Goal: Communication & Community: Answer question/provide support

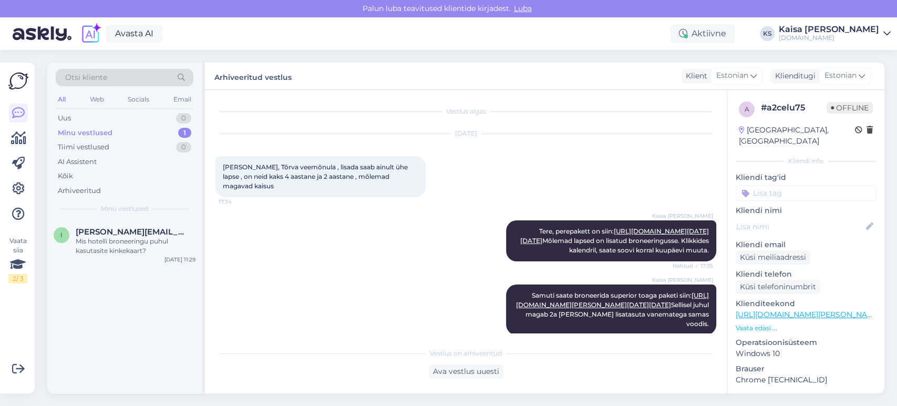
scroll to position [745, 0]
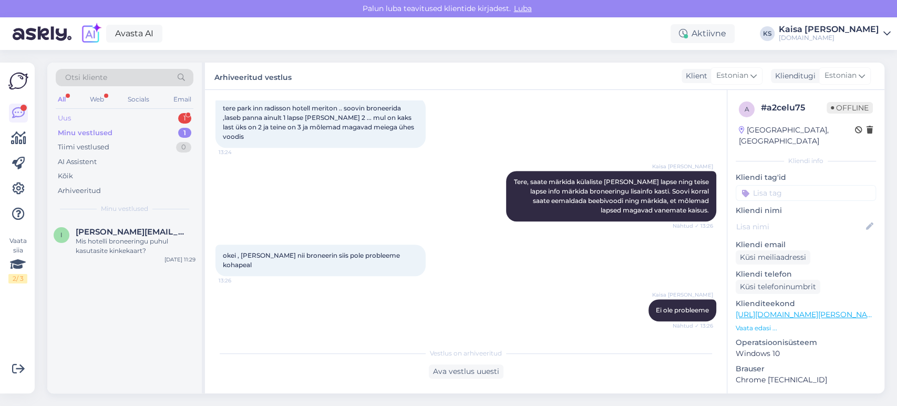
click at [173, 118] on div "Uus 1" at bounding box center [125, 118] width 138 height 15
click at [130, 230] on div "#ivfazpt7 1" at bounding box center [136, 231] width 120 height 9
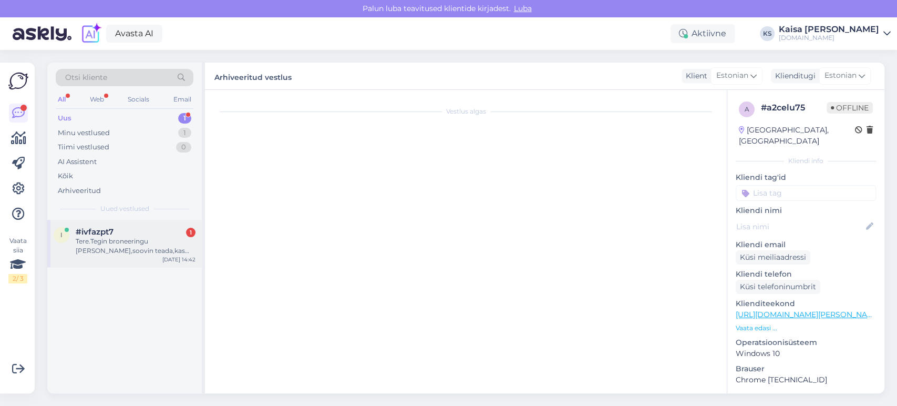
scroll to position [0, 0]
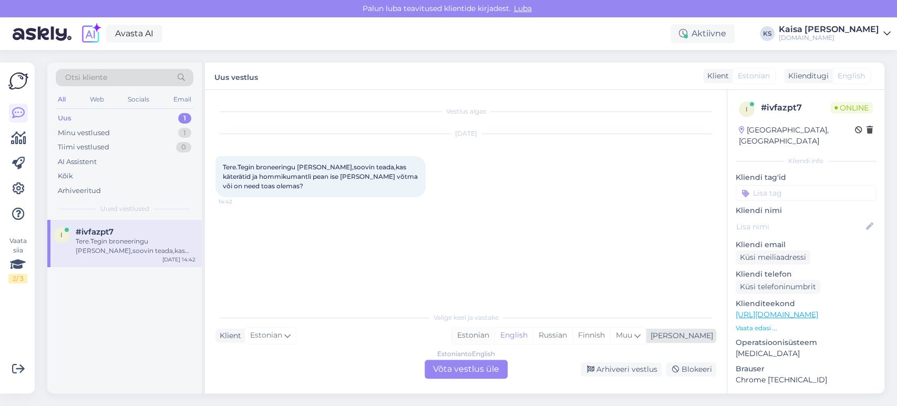
click at [495, 331] on div "Estonian" at bounding box center [473, 335] width 43 height 16
click at [479, 365] on div "Estonian to Estonian Võta vestlus üle" at bounding box center [466, 369] width 83 height 19
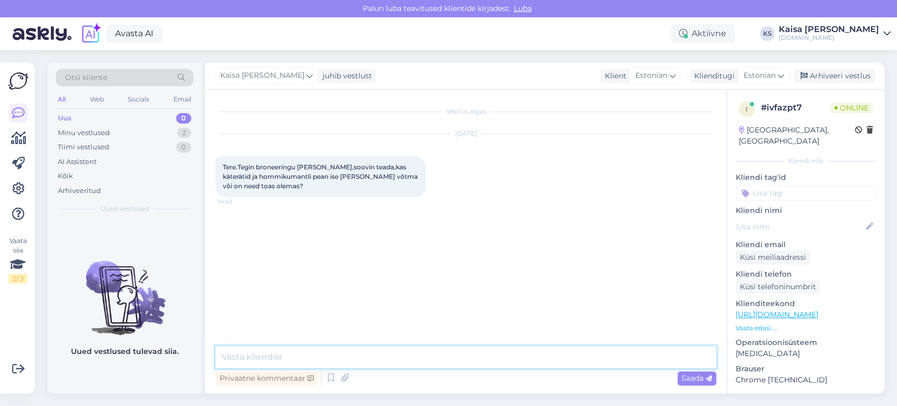
click at [479, 357] on textarea at bounding box center [466, 357] width 501 height 22
type textarea "Tere, mis toatüüpi broneeringu vormistasite?"
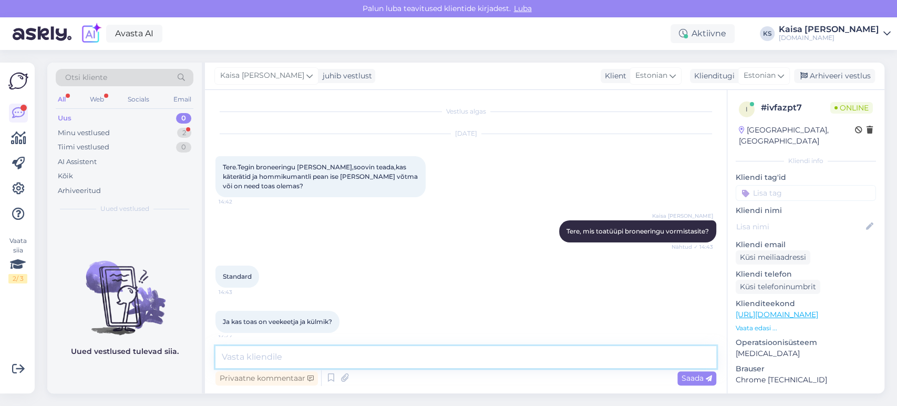
scroll to position [7, 0]
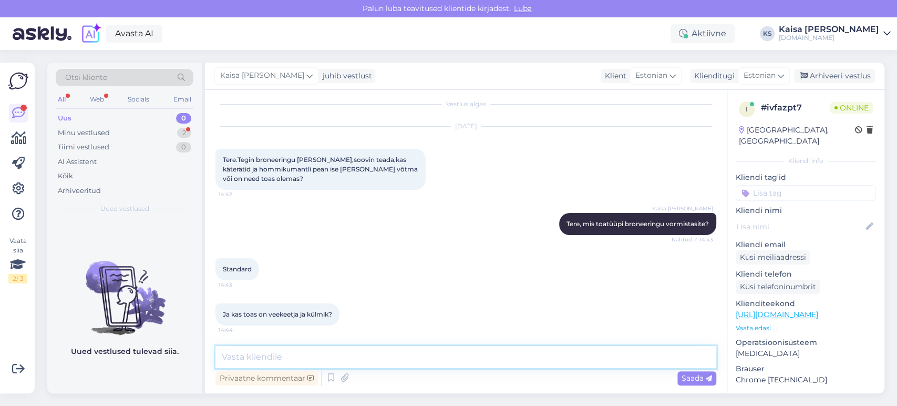
click at [349, 353] on textarea at bounding box center [466, 357] width 501 height 22
drag, startPoint x: 745, startPoint y: 59, endPoint x: 660, endPoint y: 30, distance: 89.3
click at [745, 59] on div "Otsi kliente All Web Socials Email Uus 0 Minu vestlused 2 Tiimi vestlused 0 AI …" at bounding box center [469, 228] width 856 height 356
click at [525, 355] on textarea "Standardtoas ei ole hommikumantleid, veeketjat ega külmkappi." at bounding box center [466, 357] width 501 height 22
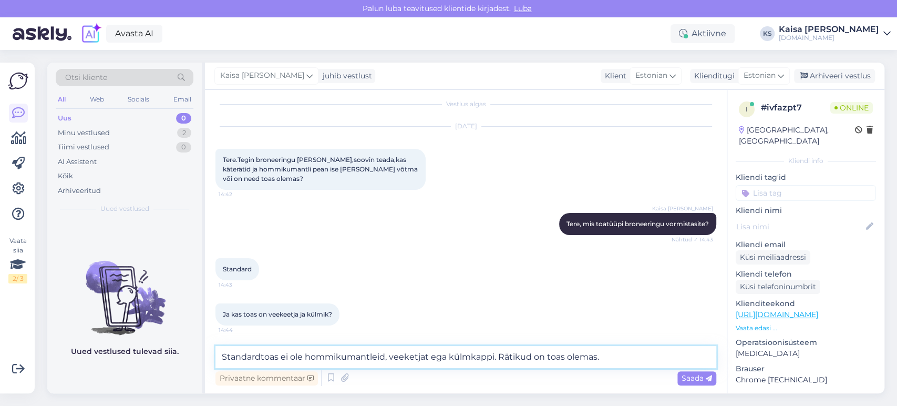
type textarea "Standardtoas ei ole hommikumantleid, veeketjat ega külmkappi. Rätikud on toas o…"
click at [690, 375] on span "Saada" at bounding box center [697, 377] width 30 height 9
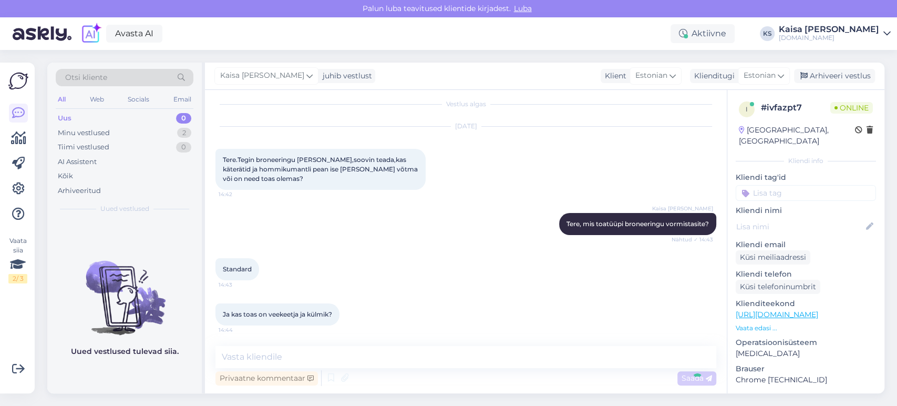
scroll to position [62, 0]
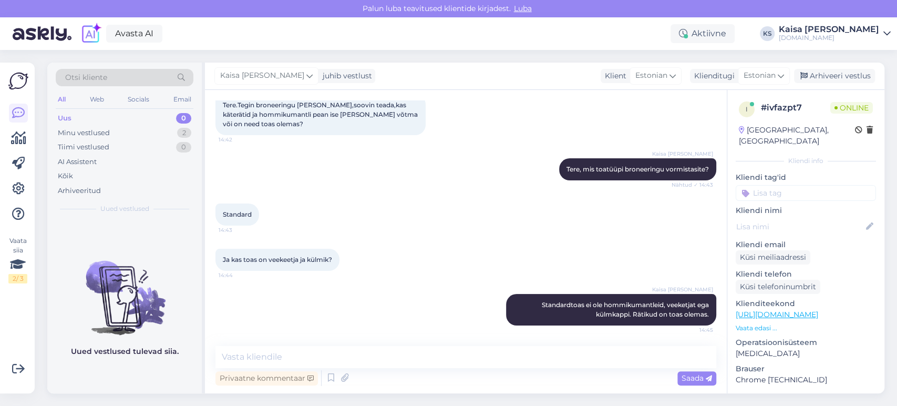
click at [529, 234] on div "Standard 14:43" at bounding box center [466, 214] width 501 height 45
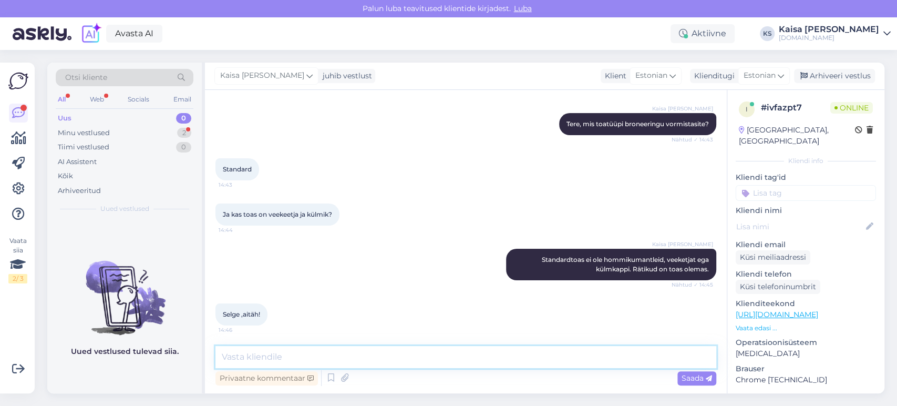
click at [430, 352] on textarea at bounding box center [466, 357] width 501 height 22
type textarea "Palun."
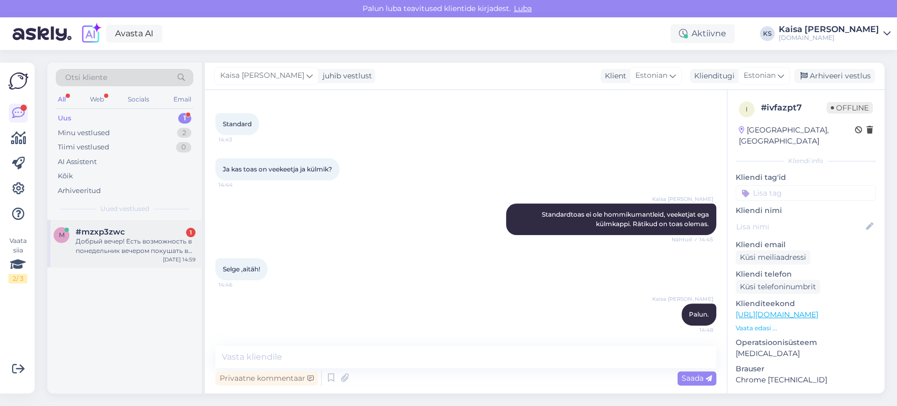
click at [126, 247] on div "Добрый вечер! Есть возможность в понедельник вечером покушать в ресторане?" at bounding box center [136, 246] width 120 height 19
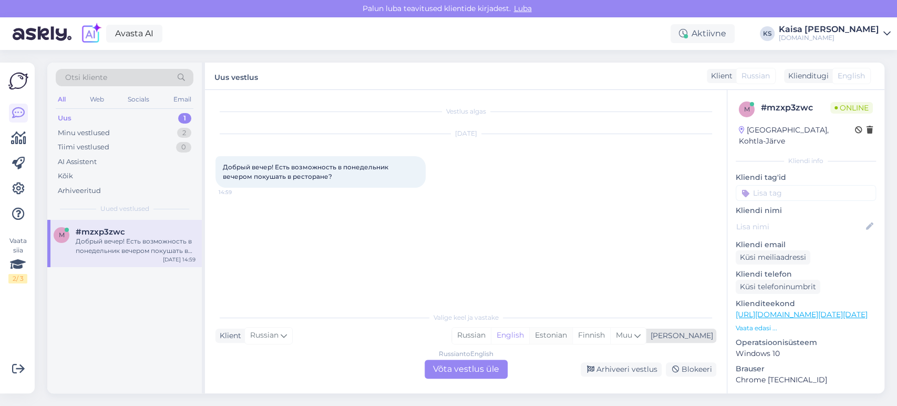
click at [572, 335] on div "Estonian" at bounding box center [550, 335] width 43 height 16
click at [493, 367] on div "Russian to Estonian Võta vestlus üle" at bounding box center [466, 369] width 83 height 19
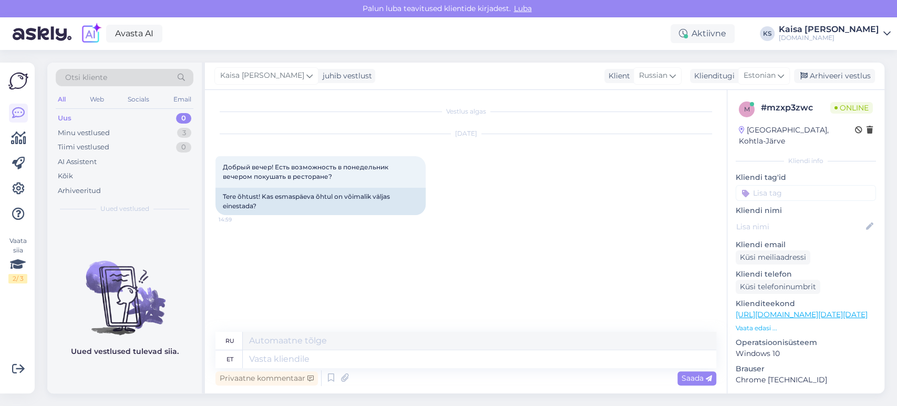
click at [753, 323] on p "Vaata edasi ..." at bounding box center [806, 327] width 140 height 9
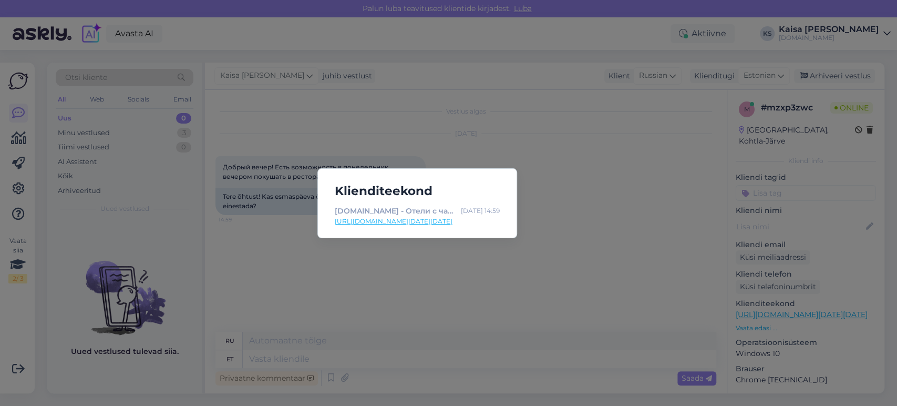
click at [476, 221] on link "[URL][DOMAIN_NAME][DATE][DATE]" at bounding box center [417, 221] width 165 height 9
click at [490, 353] on div "Klienditeekond [DOMAIN_NAME] - Отели с чарующими дополнениями [DATE] 14:59 [URL…" at bounding box center [448, 203] width 897 height 406
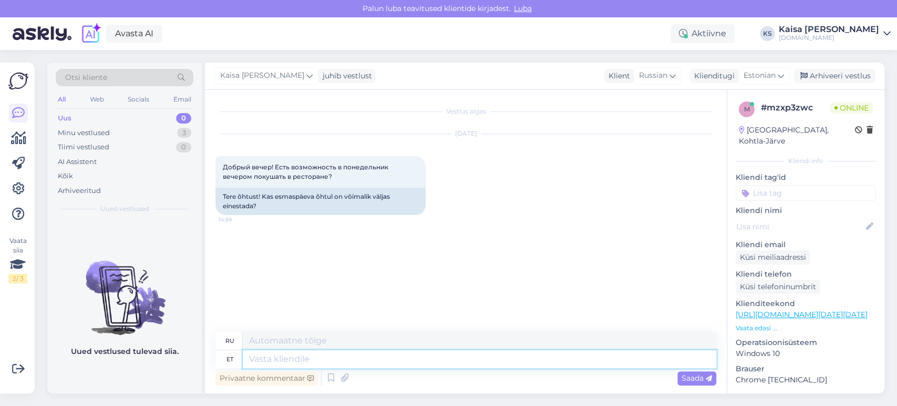
click at [491, 360] on textarea at bounding box center [480, 359] width 474 height 18
type textarea "Tere,"
type textarea "Привет,"
type textarea "Tere, õhtusöögivõimaluste koh"
type textarea "Здравствуйте, варианты ужина"
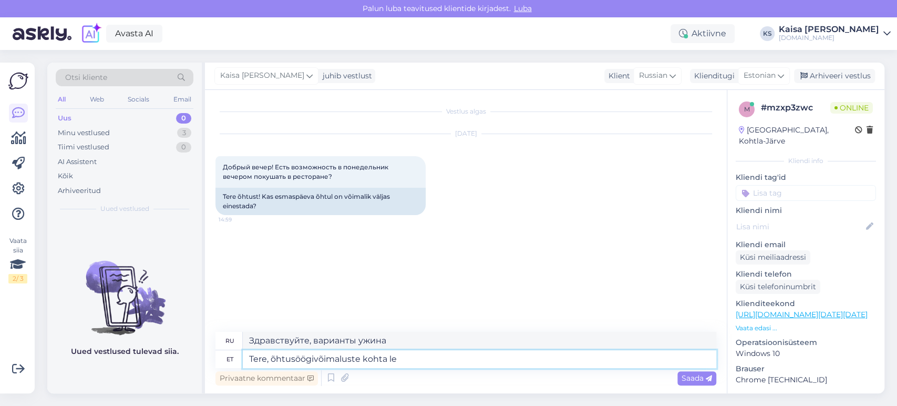
type textarea "Tere, õhtusöögivõimaluste kohta lei"
type textarea "Привет, по поводу вариантов ужина"
type textarea "Tere, õhtusöögivõimaluste kohta leiate s"
type textarea "Здравствуйте, по поводу вариантов ужина, пожалуйста, найдите"
type textarea "Tere, õhtusöögivõimaluste kohta leiate infot siit"
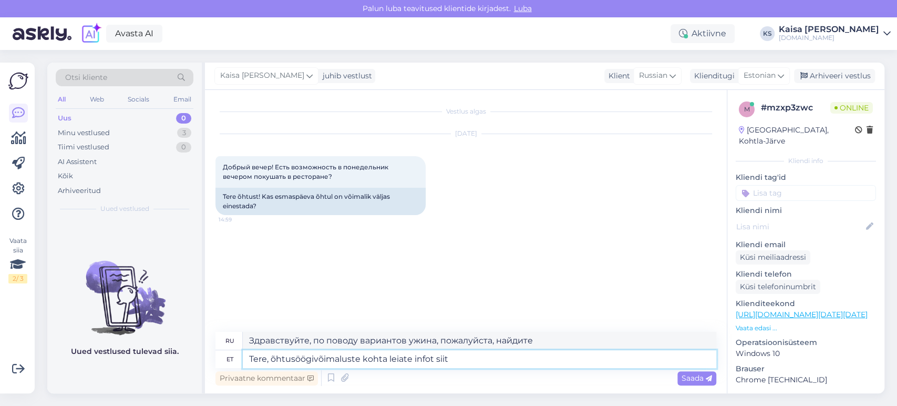
type textarea "Здравствуйте, информацию о вариантах ужина вы можете найти здесь."
paste textarea "[URL][DOMAIN_NAME]"
type textarea "Tere, õhtusöögivõimaluste kohta leiate infot siit: [URL][DOMAIN_NAME]"
type textarea "Здравствуйте, информацию о вариантах ужина можно найти здесь: [URL][DOMAIN_NAME]"
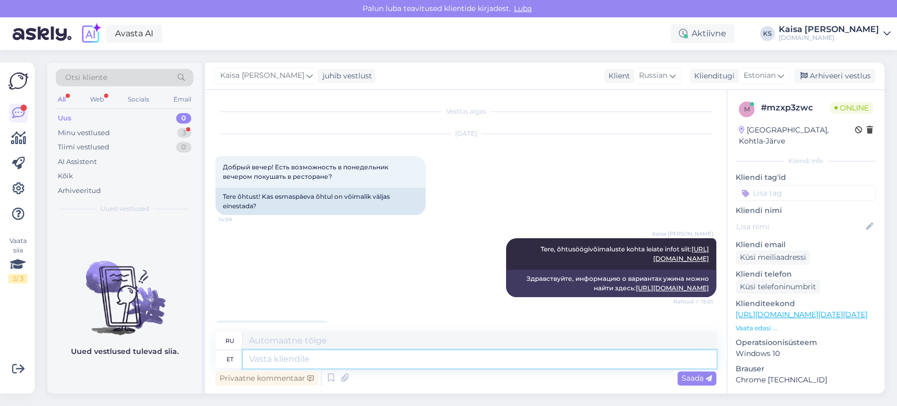
scroll to position [49, 0]
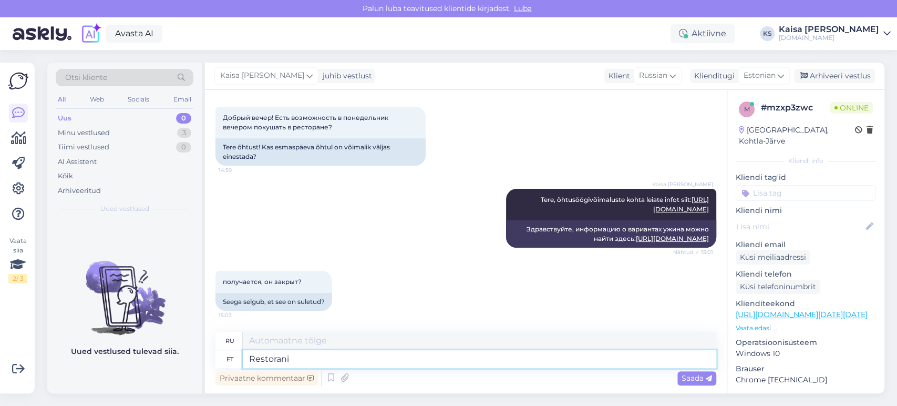
type textarea "Restorani l"
type textarea "Ресторан"
type textarea "Restorani lahtiolekuajad on"
type textarea "Часы работы ресторана"
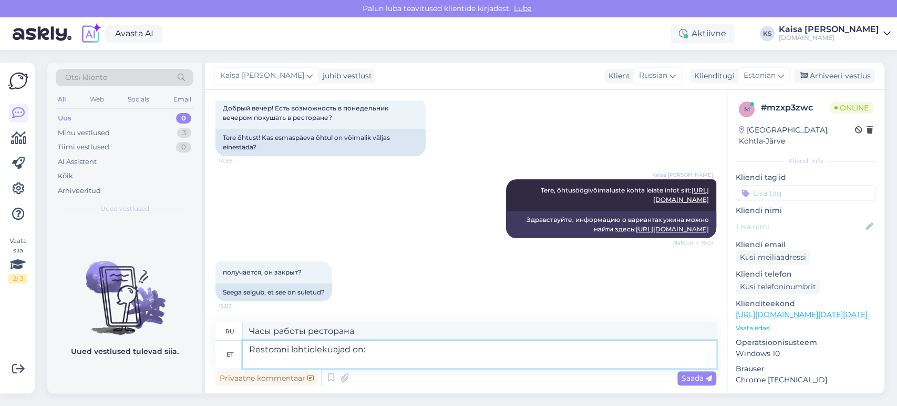
scroll to position [60, 0]
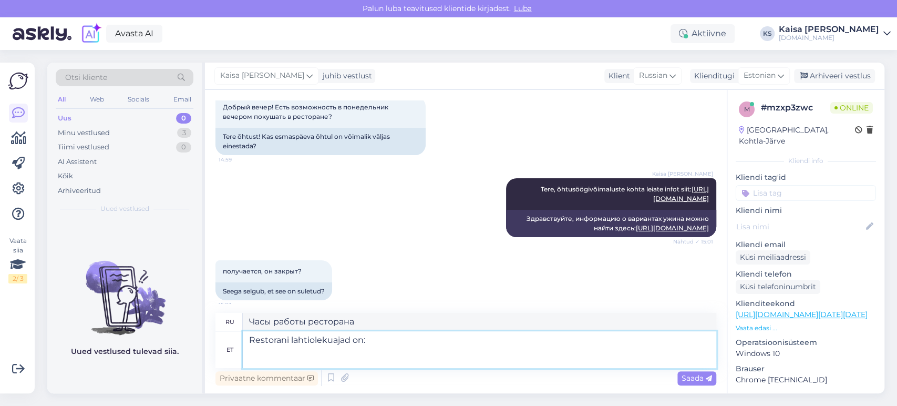
paste textarea "E-N 17:00-22:00 | R, L, P 15:00-22:00"
type textarea "Restorani lahtiolekuajad on: E-N 17:00-22:00 | R, L, P 15:00-22:00"
type textarea "Часы работы ресторана: EN 17:00-22:00 | Пт, Сб, Вс 15:00-22:00"
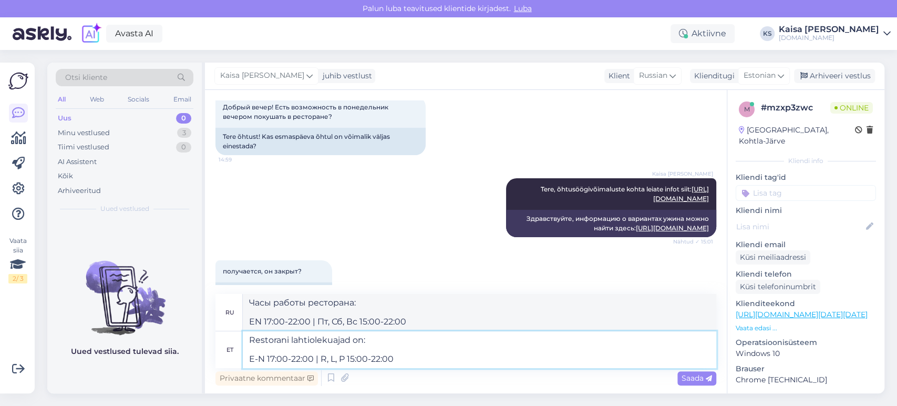
click at [254, 357] on textarea "Restorani lahtiolekuajad on: E-N 17:00-22:00 | R, L, P 15:00-22:00" at bounding box center [480, 349] width 474 height 37
type textarea "Restorani lahtiolekuajad on: Esmaspäev-N 17:00-22:00 | R, L, P 15:00-22:00"
type textarea "Часы работы ресторана: Пн-Чт 17:00-22:00 | Пт, Сб, Вс 15:00-22:00"
click at [305, 358] on textarea "Restorani lahtiolekuajad on: Esmaspäev-N 17:00-22:00 | R, L, P 15:00-22:00" at bounding box center [480, 349] width 474 height 37
type textarea "Restorani lahtiolekuajad on: [PERSON_NAME] 17:00-22:00 | R, L, P 15:00-22:00"
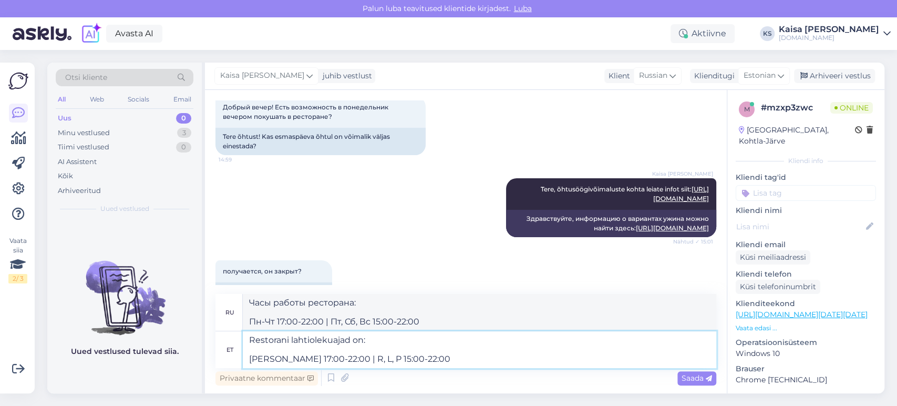
type textarea "Часы работы ресторана: Понедельник-Четверг 17:00-22:00 | [GEOGRAPHIC_DATA], [GE…"
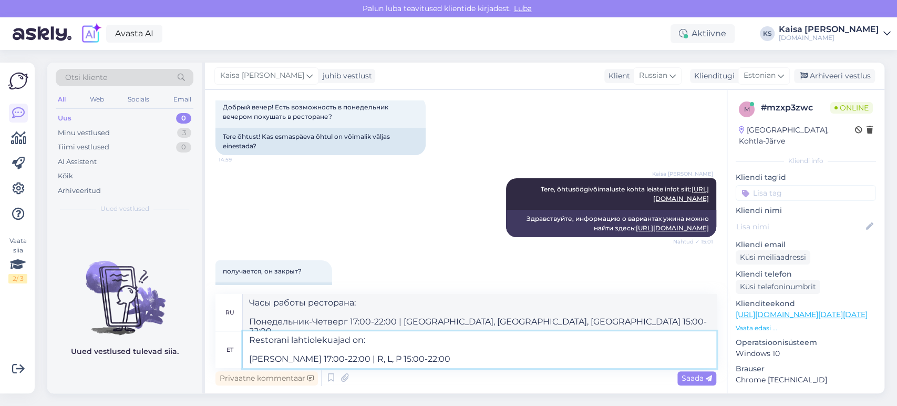
click at [403, 363] on textarea "Restorani lahtiolekuajad on: [PERSON_NAME] 17:00-22:00 | R, L, P 15:00-22:00" at bounding box center [480, 349] width 474 height 37
click at [433, 360] on textarea "Restorani lahtiolekuajad on: [PERSON_NAME] 17:00-22:00 | [PERSON_NAME], L, P 15…" at bounding box center [480, 349] width 474 height 37
click at [472, 357] on textarea "Restorani lahtiolekuajad on: [PERSON_NAME] 17:00-22:00 | [PERSON_NAME], [PERSON…" at bounding box center [480, 349] width 474 height 37
type textarea "Restorani lahtiolekuajad on: [PERSON_NAME] 17:00-22:00 | [PERSON_NAME], Laupäev…"
click at [698, 374] on span "Saada" at bounding box center [697, 377] width 30 height 9
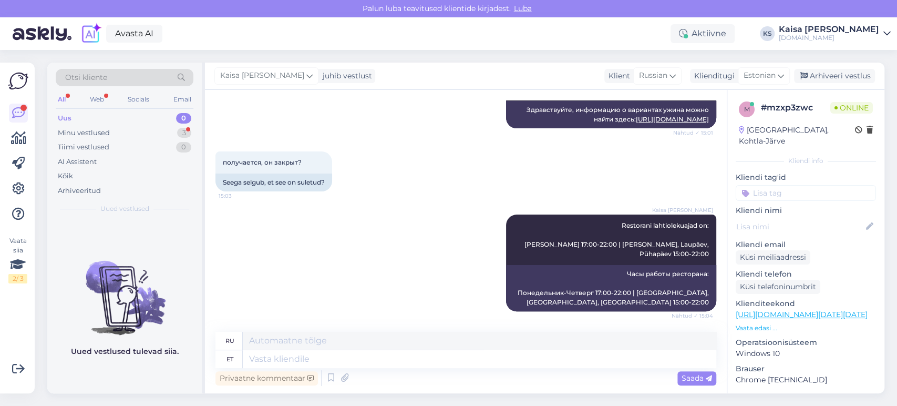
scroll to position [232, 0]
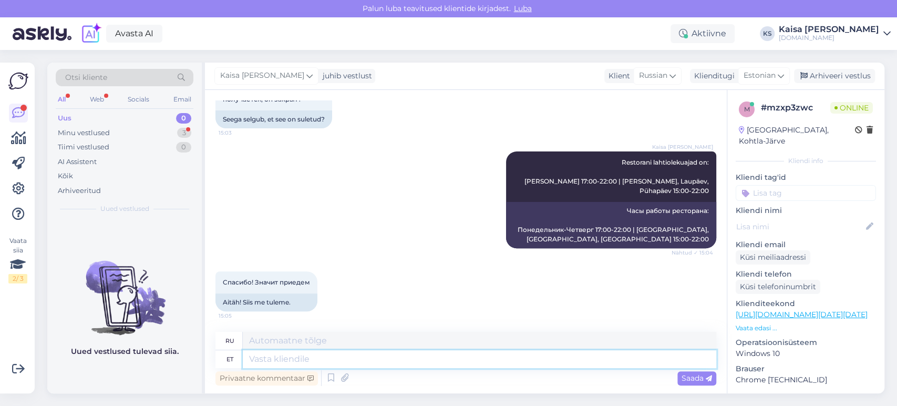
click at [368, 352] on textarea at bounding box center [480, 359] width 474 height 18
type textarea "Palun."
type textarea "Пожалуйста."
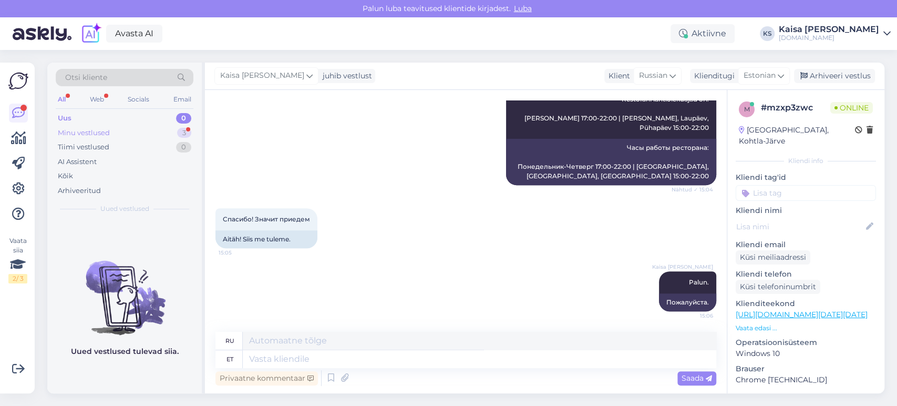
click at [153, 134] on div "Minu vestlused 3" at bounding box center [125, 133] width 138 height 15
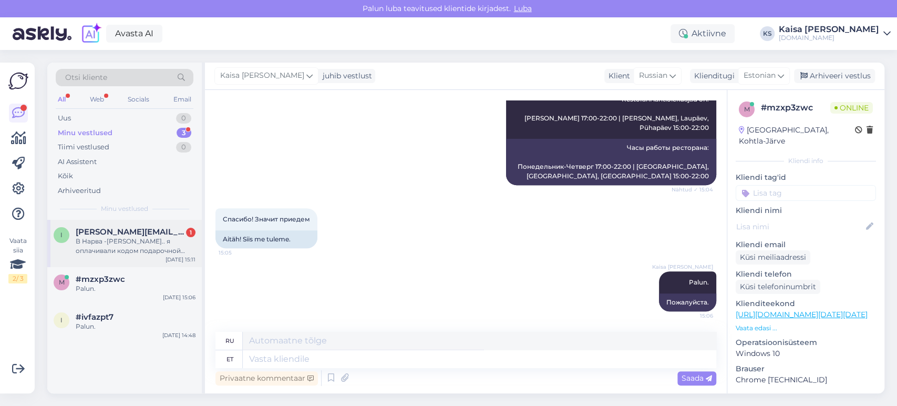
click at [128, 246] on div "В Нарва -[PERSON_NAME].. я оплачивали кодом подарочной карты 90еур." at bounding box center [136, 246] width 120 height 19
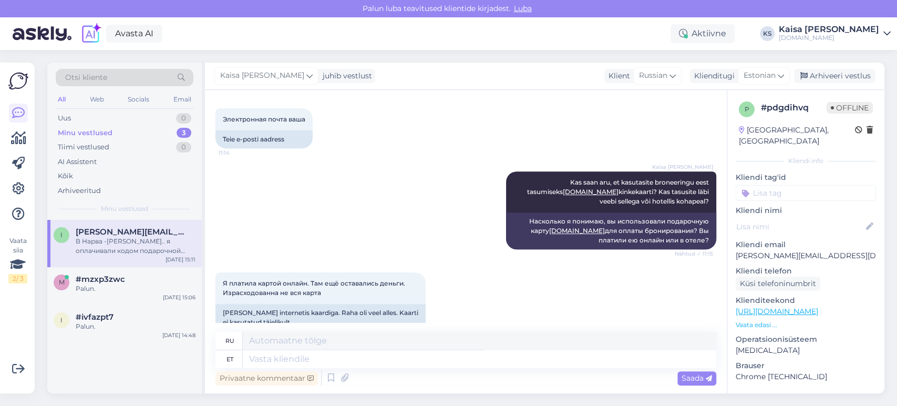
scroll to position [235, 0]
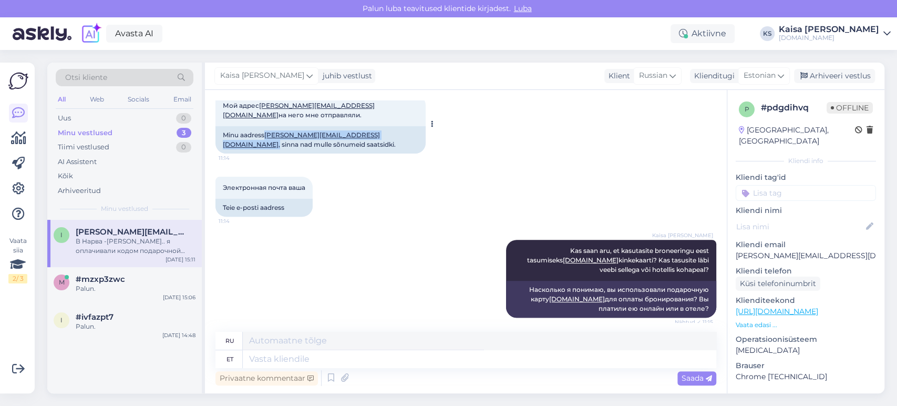
drag, startPoint x: 326, startPoint y: 125, endPoint x: 266, endPoint y: 125, distance: 59.9
click at [266, 126] on div "Minu aadress [PERSON_NAME][EMAIL_ADDRESS][DOMAIN_NAME] , sinna nad mulle sõnume…" at bounding box center [321, 139] width 210 height 27
copy div "[PERSON_NAME][EMAIL_ADDRESS][DOMAIN_NAME]"
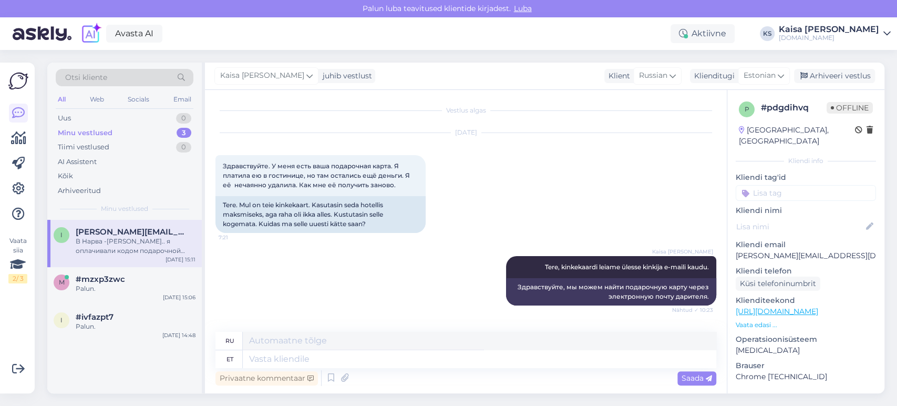
scroll to position [59, 0]
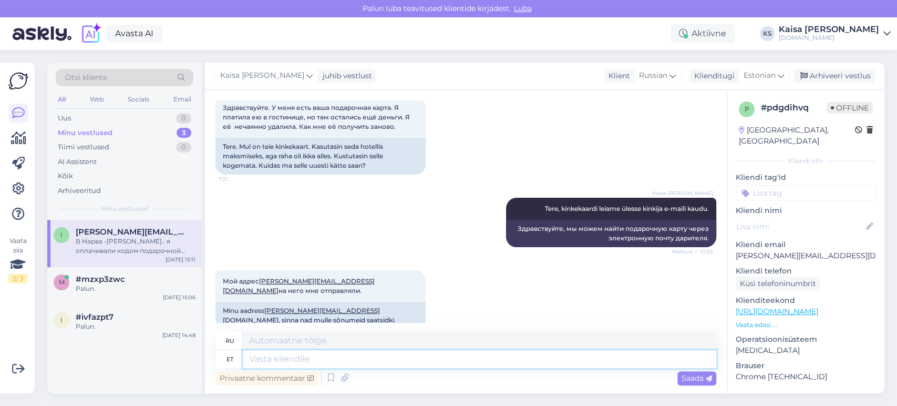
click at [429, 359] on textarea at bounding box center [480, 359] width 474 height 18
drag, startPoint x: 326, startPoint y: 301, endPoint x: 266, endPoint y: 301, distance: 59.9
click at [266, 302] on div "Minu aadress [PERSON_NAME][EMAIL_ADDRESS][DOMAIN_NAME] , sinna nad mulle sõnume…" at bounding box center [321, 315] width 210 height 27
copy div "[PERSON_NAME][EMAIL_ADDRESS][DOMAIN_NAME]"
click at [452, 356] on textarea at bounding box center [480, 359] width 474 height 18
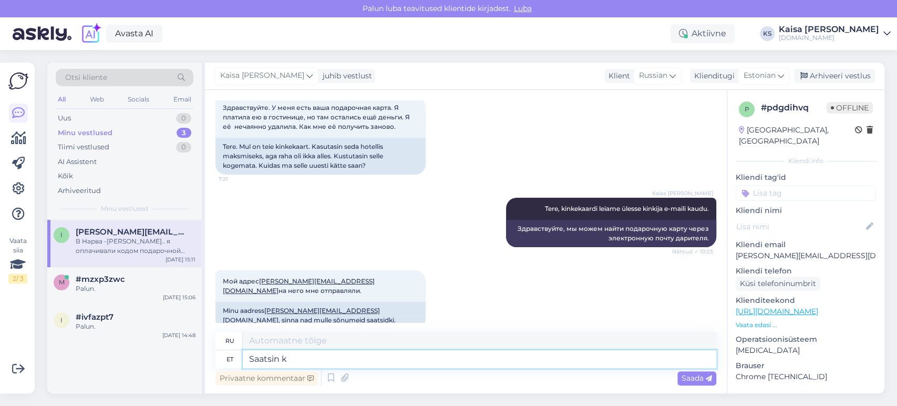
type textarea "Saatsin ki"
type textarea "Я послал"
type textarea "Saatsin kinkekaardi"
type textarea "Я отправил подарочную карту."
type textarea "Saatsin kinkekaardi Teile e-"
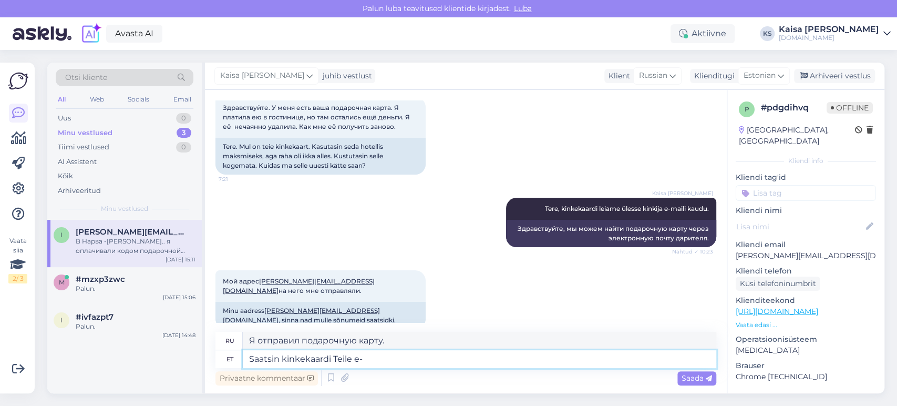
type textarea "Я отправил вам подарочную карту."
type textarea "Saatsin kinkekaardi Teile e-mailile."
type textarea "Я отправил вам подарочную карту по электронной почте."
type textarea "Saatsin kinkekaardi Teile e-mailile."
click at [694, 378] on span "Saada" at bounding box center [697, 377] width 30 height 9
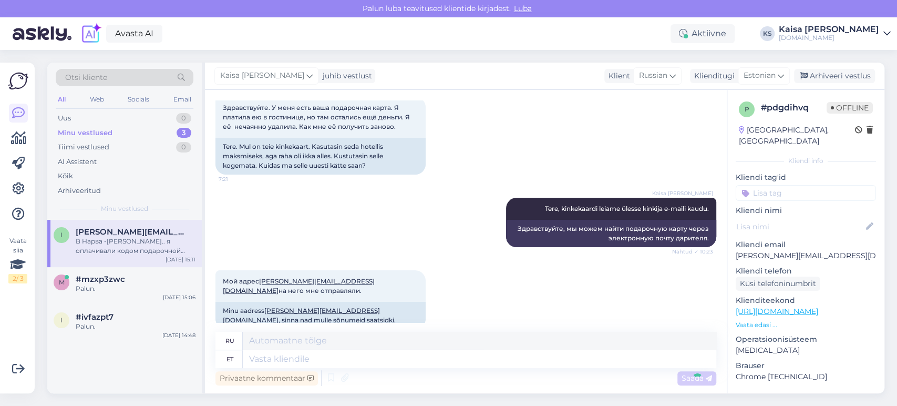
scroll to position [531, 0]
